Goal: Check status

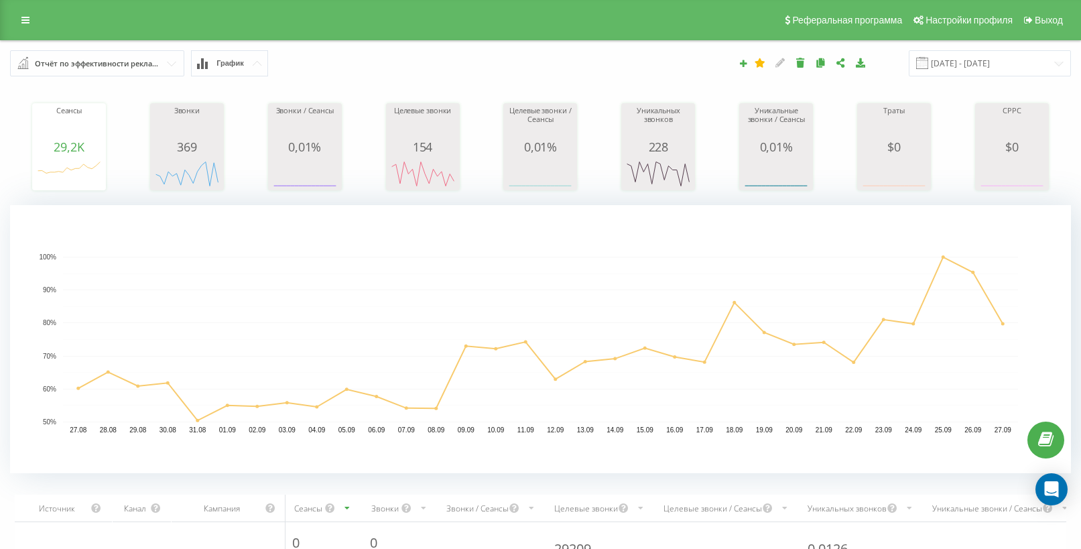
click at [109, 70] on div "Отчёт по эффективности рекламных кампаний" at bounding box center [98, 63] width 126 height 15
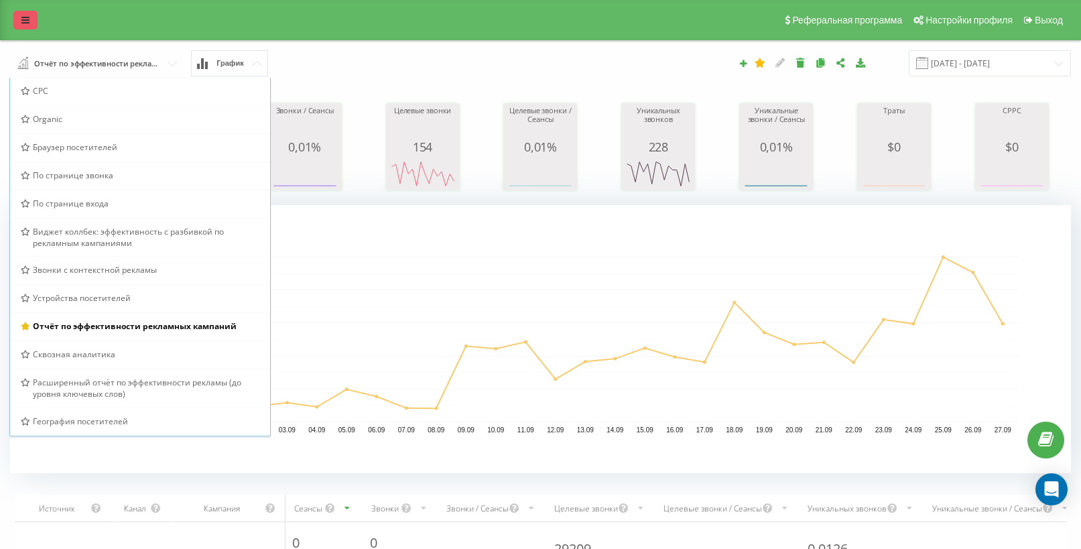
click at [25, 24] on icon at bounding box center [25, 19] width 8 height 9
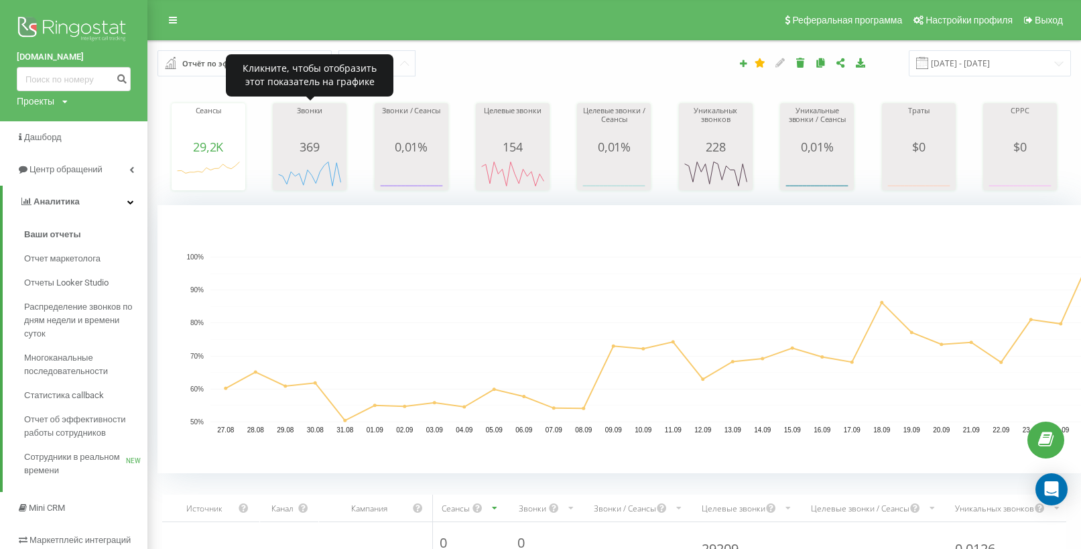
click at [320, 139] on div "Звонки" at bounding box center [309, 124] width 67 height 34
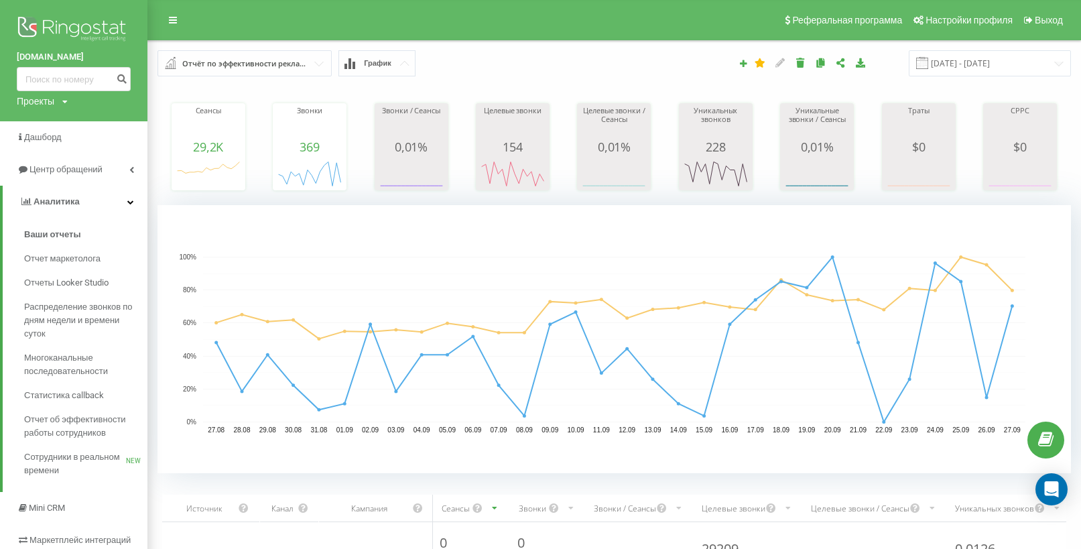
click at [52, 103] on div "Проекты" at bounding box center [36, 100] width 38 height 13
click at [72, 154] on div "[DOMAIN_NAME]" at bounding box center [60, 146] width 86 height 25
click at [47, 101] on div "Проекты" at bounding box center [36, 100] width 38 height 13
click at [57, 147] on link "[DOMAIN_NAME]" at bounding box center [60, 146] width 65 height 11
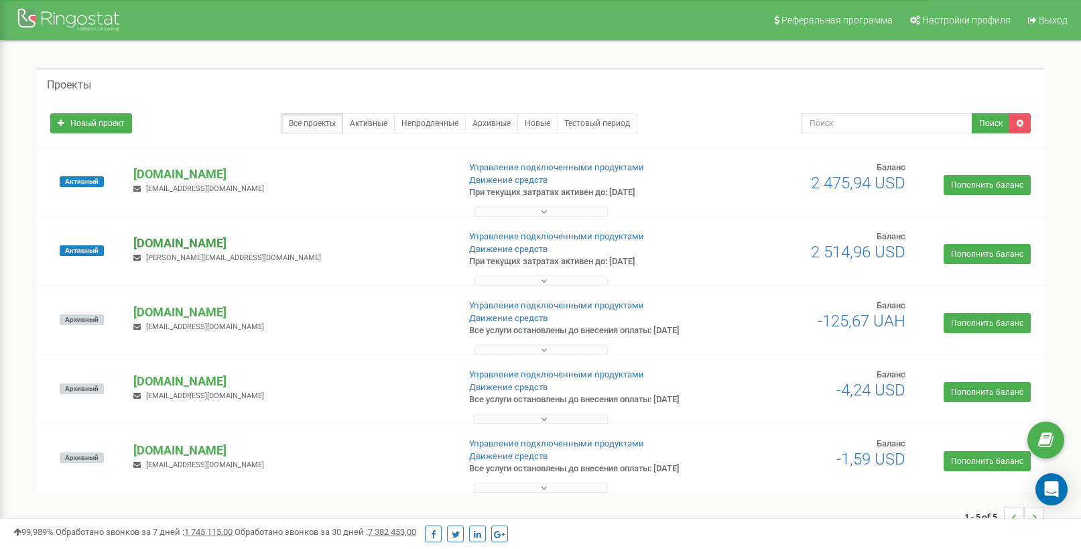
click at [170, 236] on p "[DOMAIN_NAME]" at bounding box center [290, 243] width 314 height 17
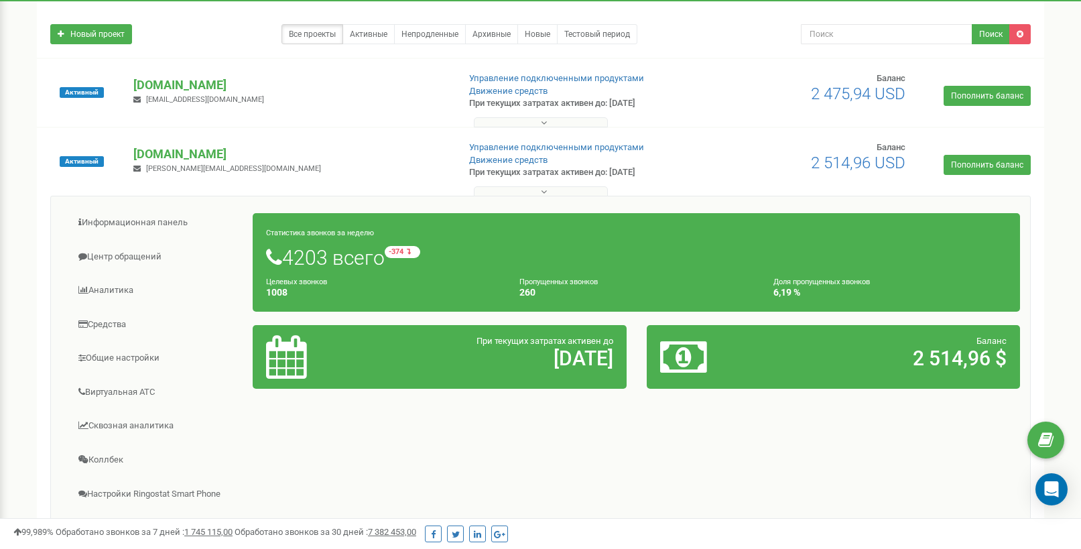
scroll to position [92, 0]
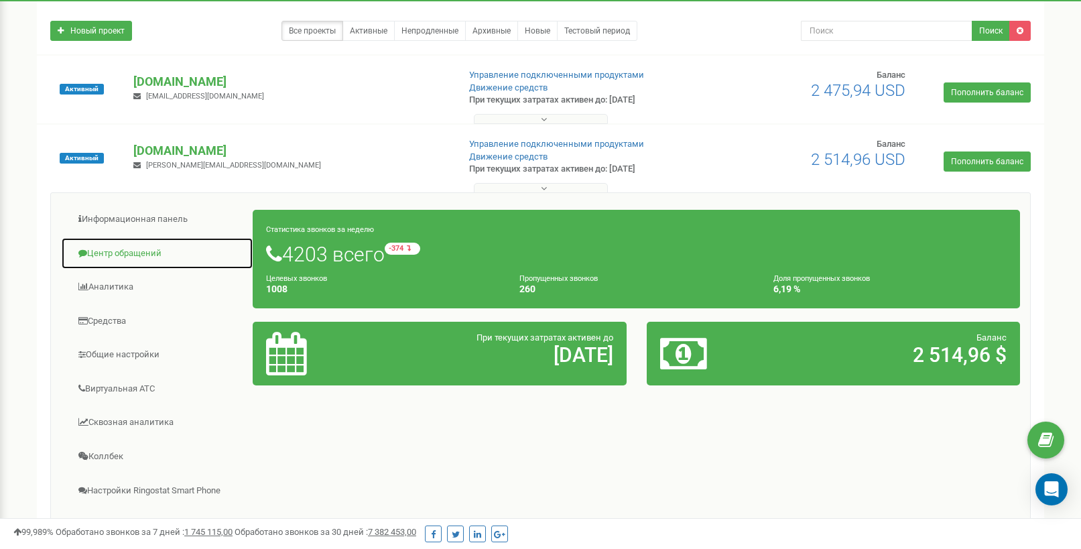
click at [151, 253] on link "Центр обращений" at bounding box center [157, 253] width 192 height 33
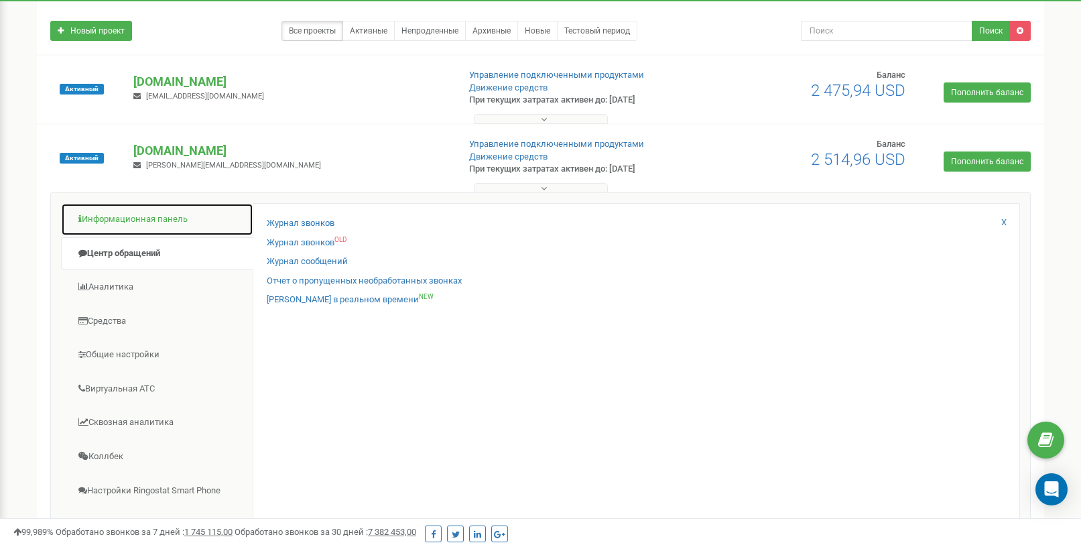
click at [193, 222] on link "Информационная панель" at bounding box center [157, 219] width 192 height 33
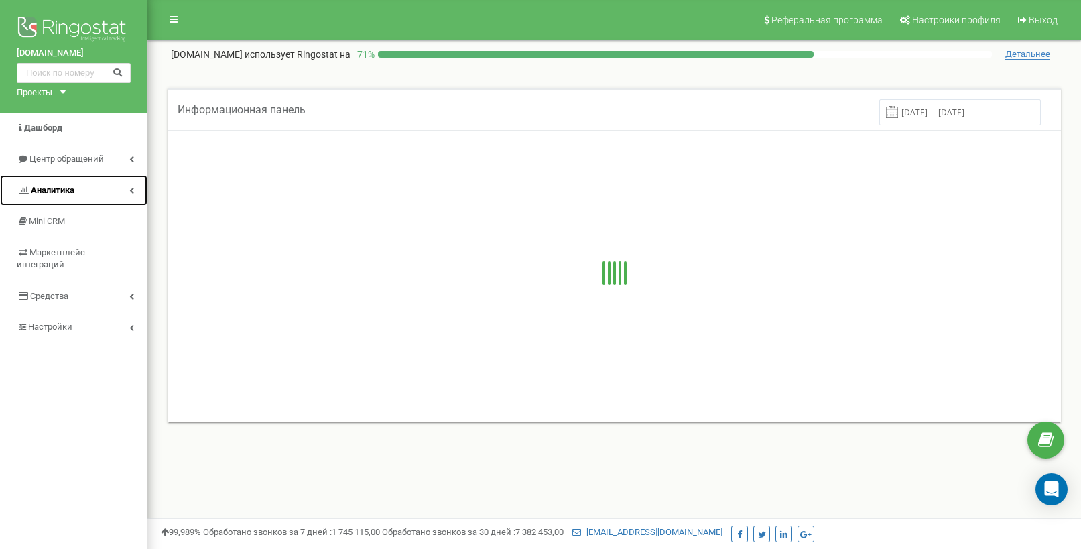
click at [62, 187] on span "Аналитика" at bounding box center [53, 190] width 44 height 10
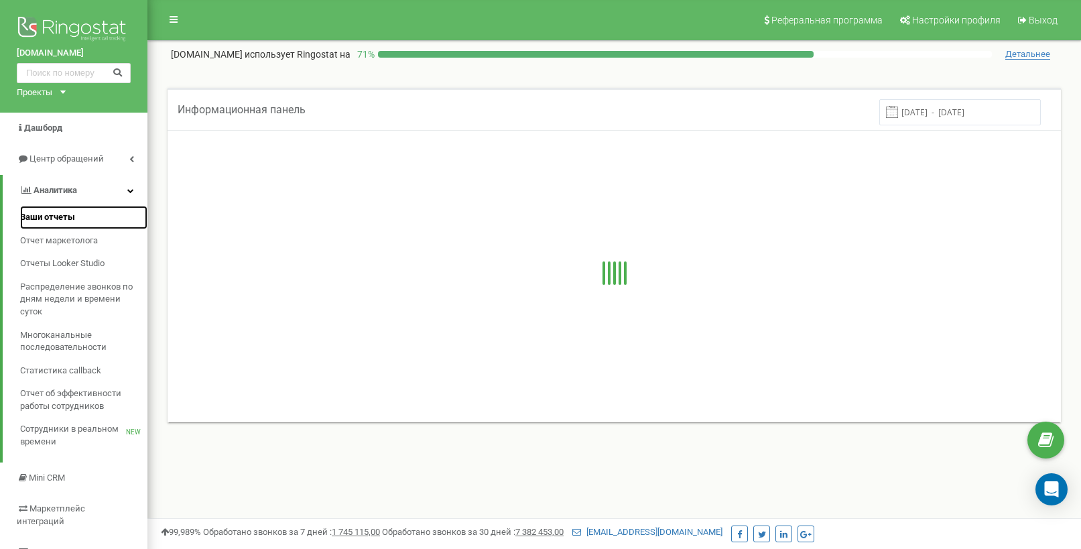
click at [59, 212] on span "Ваши отчеты" at bounding box center [47, 217] width 55 height 13
click at [65, 214] on span "Ваши отчеты" at bounding box center [47, 217] width 55 height 13
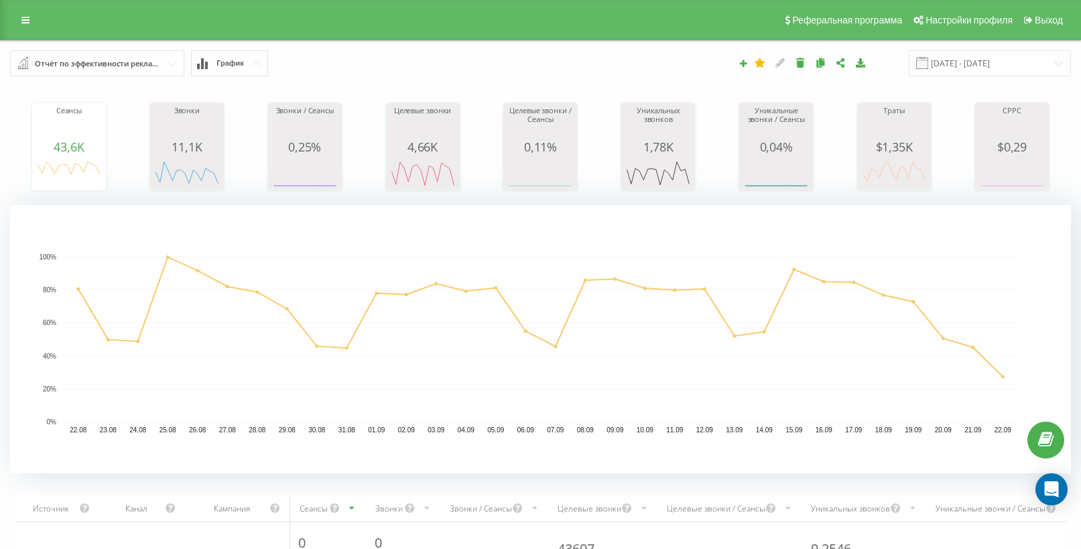
click at [145, 66] on div "Отчёт по эффективности рекламных кампаний" at bounding box center [98, 63] width 126 height 15
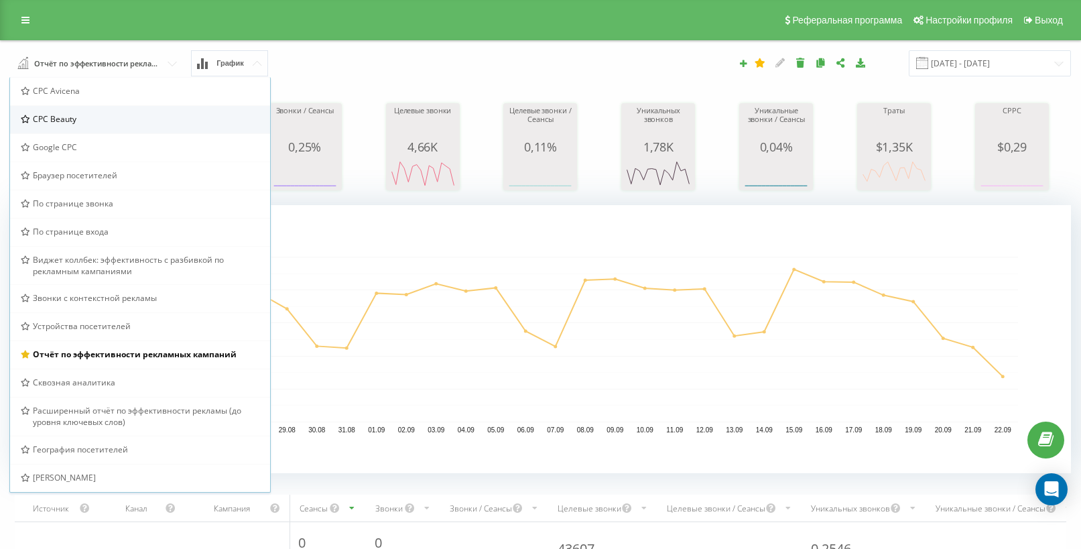
click at [99, 123] on div "CPC Beauty" at bounding box center [140, 118] width 239 height 11
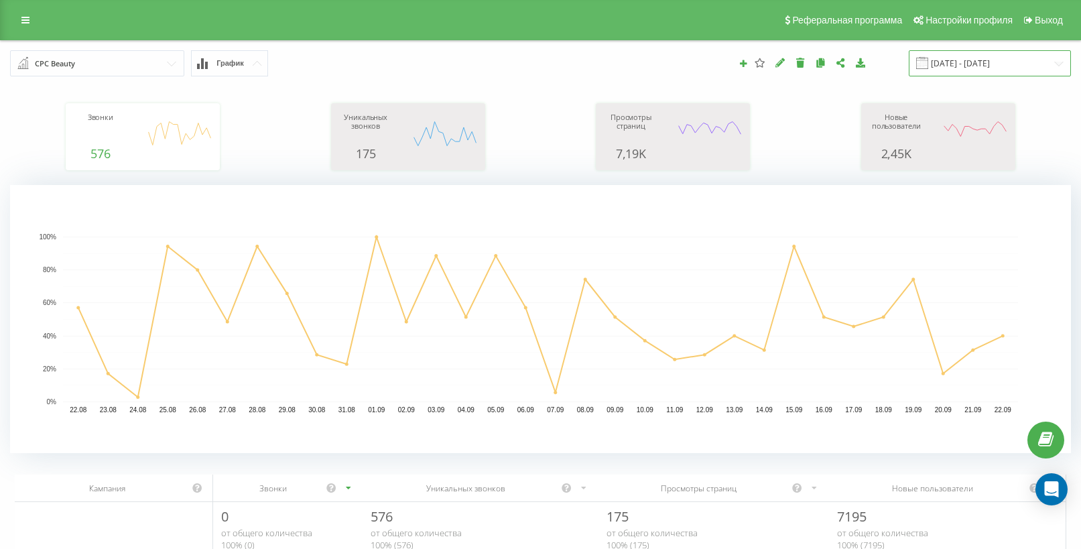
click at [983, 66] on input "22.08.2025 - 22.09.2025" at bounding box center [990, 63] width 162 height 26
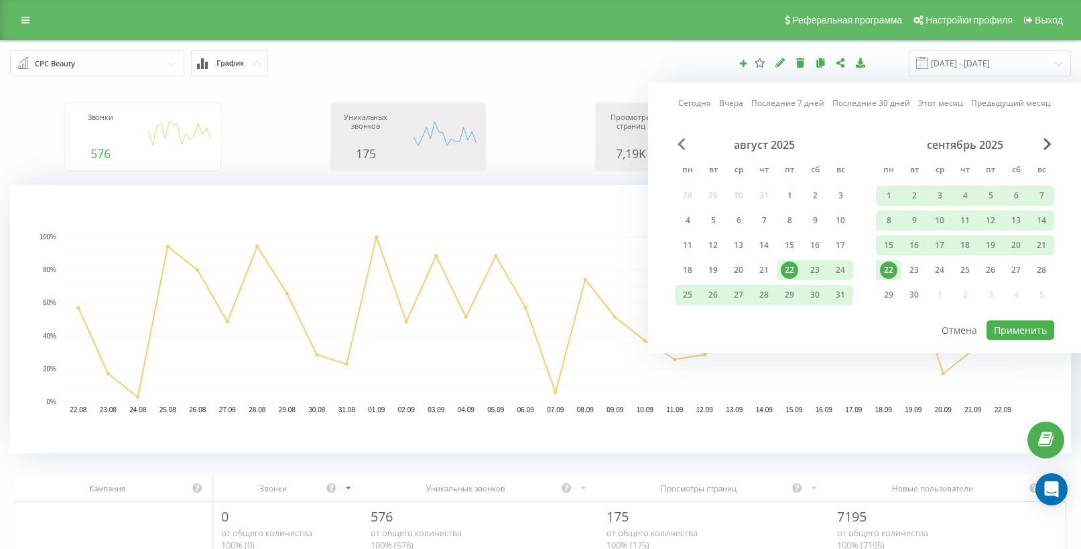
click at [682, 143] on span "Previous Month" at bounding box center [682, 144] width 8 height 12
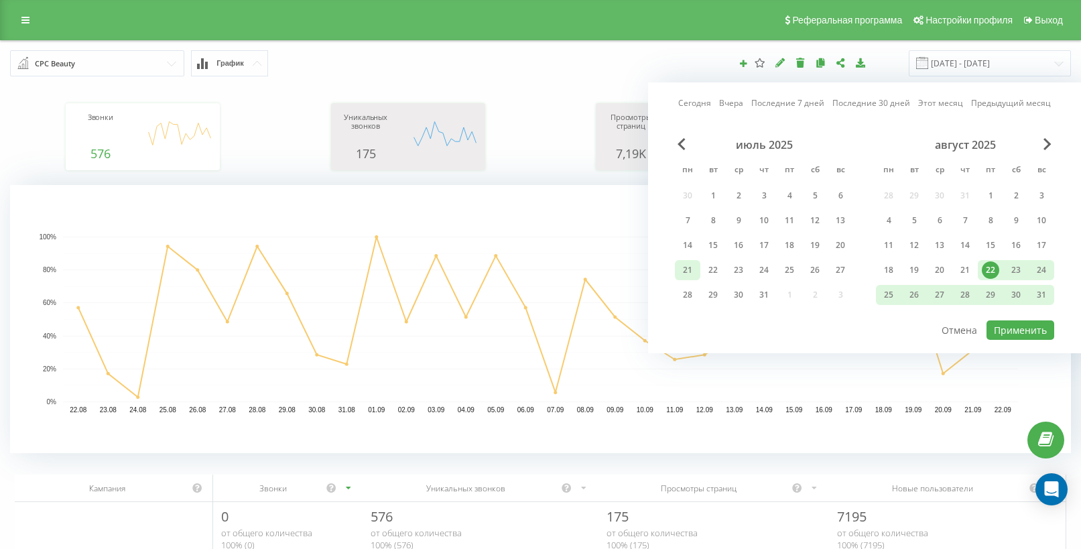
click at [691, 264] on div "21" at bounding box center [687, 269] width 17 height 17
click at [970, 272] on div "21" at bounding box center [964, 269] width 17 height 17
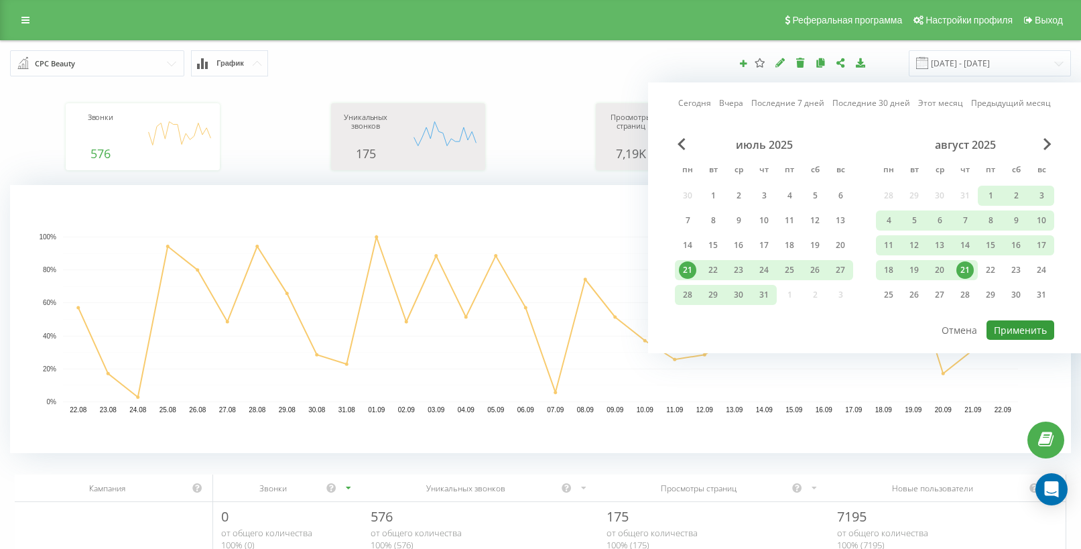
click at [1027, 329] on button "Применить" at bounding box center [1020, 329] width 68 height 19
type input "21.07.2025 - 21.08.2025"
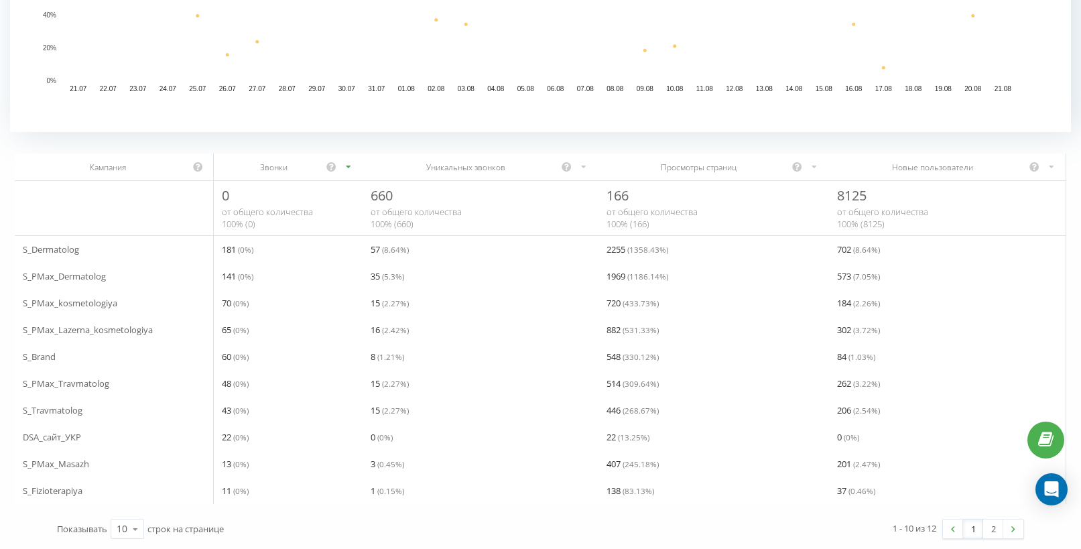
scroll to position [331, 0]
